Goal: Task Accomplishment & Management: Manage account settings

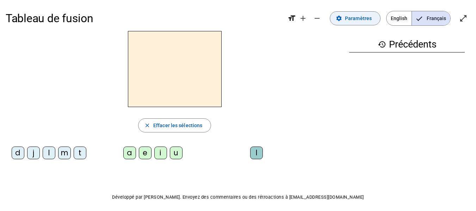
click at [351, 15] on span "Paramètres" at bounding box center [358, 18] width 27 height 8
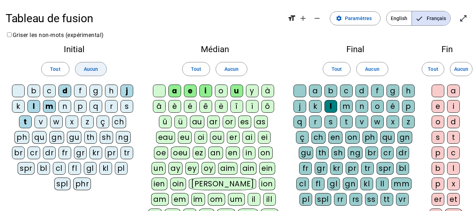
click at [87, 70] on span "Aucun" at bounding box center [91, 69] width 14 height 8
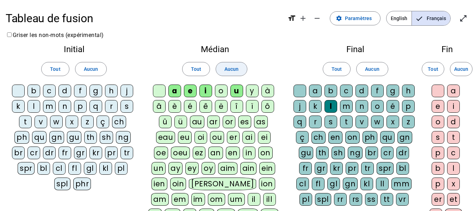
click at [235, 70] on span "Aucun" at bounding box center [231, 69] width 14 height 8
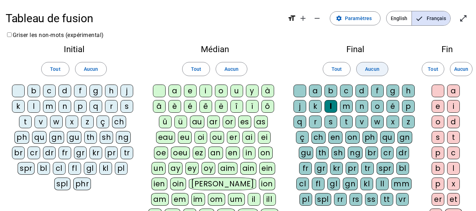
click at [380, 68] on span at bounding box center [371, 69] width 31 height 17
click at [48, 107] on div "m" at bounding box center [49, 106] width 13 height 13
click at [173, 90] on div "a" at bounding box center [174, 91] width 13 height 13
click at [190, 91] on div "e" at bounding box center [190, 91] width 13 height 13
click at [25, 122] on div "t" at bounding box center [25, 122] width 13 height 13
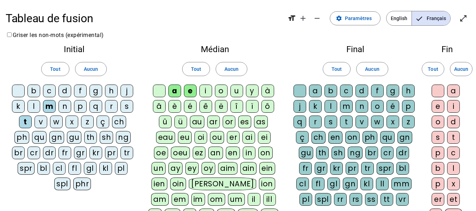
click at [32, 104] on div "l" at bounding box center [33, 106] width 13 height 13
click at [234, 91] on div "u" at bounding box center [236, 91] width 13 height 13
click at [67, 90] on div "d" at bounding box center [64, 91] width 13 height 13
click at [126, 93] on div "j" at bounding box center [126, 91] width 13 height 13
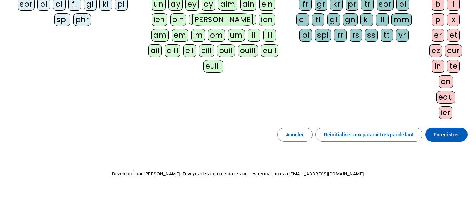
scroll to position [169, 0]
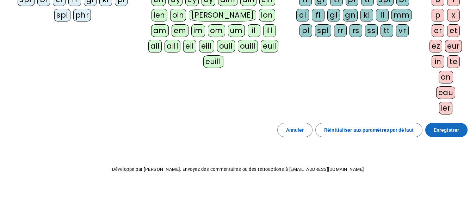
click at [442, 130] on span "Enregistrer" at bounding box center [446, 130] width 25 height 8
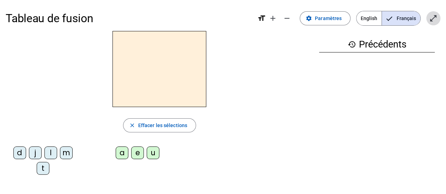
click at [434, 17] on mat-icon "open_in_full" at bounding box center [433, 18] width 8 height 8
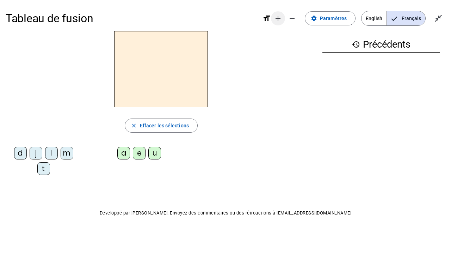
click at [277, 20] on mat-icon "add" at bounding box center [278, 18] width 8 height 8
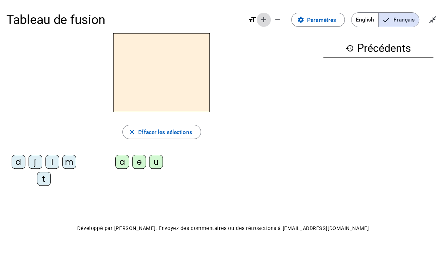
click at [261, 20] on mat-icon "add" at bounding box center [263, 19] width 8 height 8
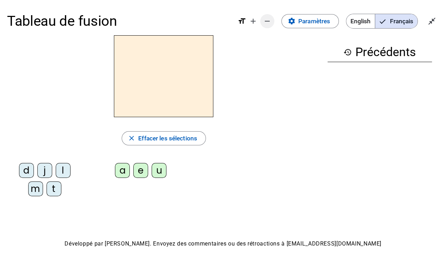
click at [253, 21] on mat-icon "add" at bounding box center [253, 21] width 8 height 8
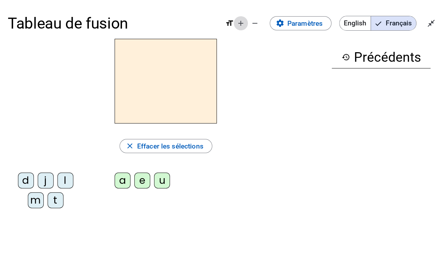
click at [242, 25] on mat-icon "add" at bounding box center [240, 23] width 8 height 8
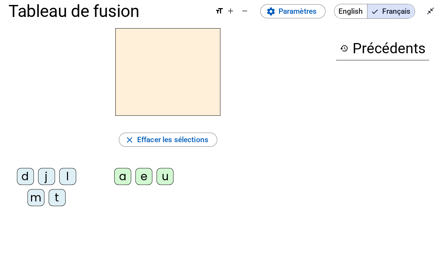
scroll to position [49, 0]
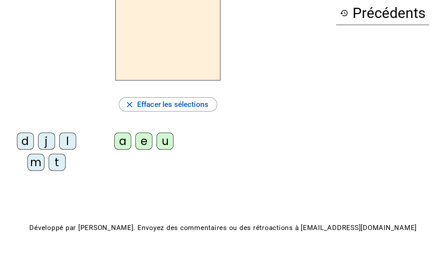
drag, startPoint x: 173, startPoint y: 5, endPoint x: 40, endPoint y: 23, distance: 134.1
click at [49, 22] on div at bounding box center [167, 36] width 319 height 87
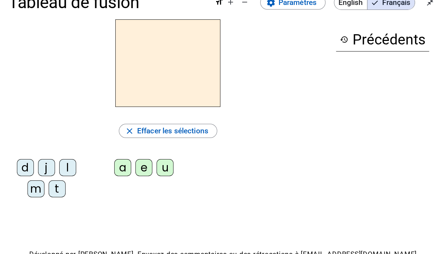
scroll to position [14, 0]
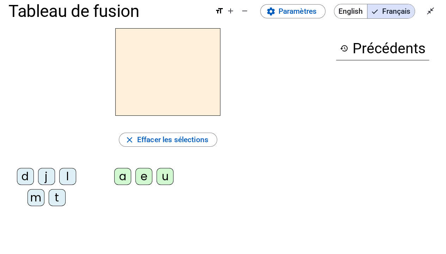
click at [288, 147] on div "close Effacer les sélections d j l m t a e u" at bounding box center [167, 121] width 319 height 186
